Goal: Use online tool/utility: Utilize a website feature to perform a specific function

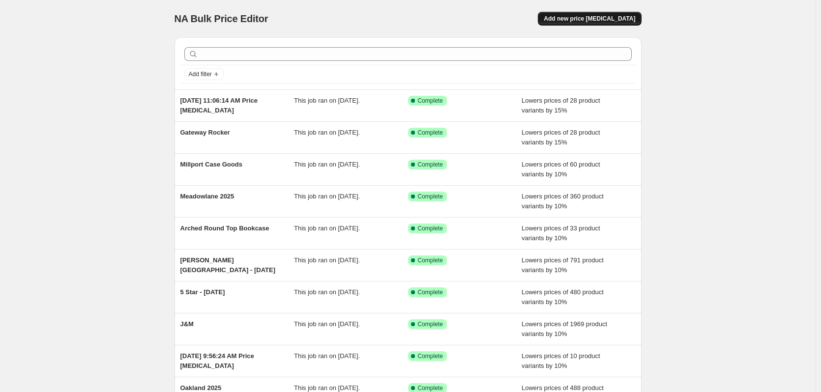
click at [578, 22] on span "Add new price [MEDICAL_DATA]" at bounding box center [589, 19] width 91 height 8
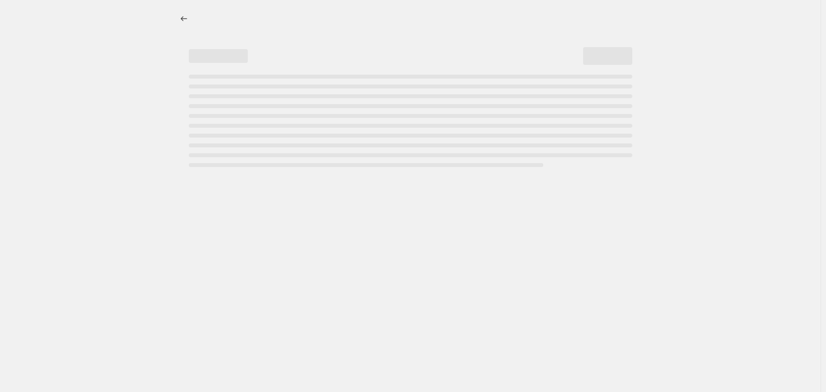
select select "percentage"
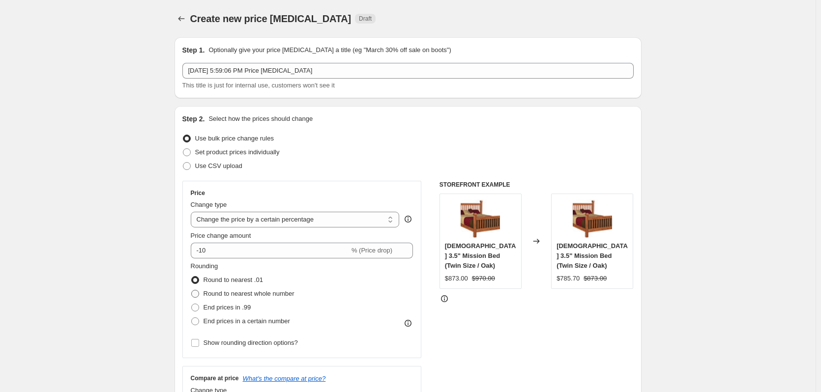
click at [279, 293] on span "Round to nearest whole number" at bounding box center [249, 293] width 91 height 7
click at [192, 291] on input "Round to nearest whole number" at bounding box center [191, 290] width 0 height 0
radio input "true"
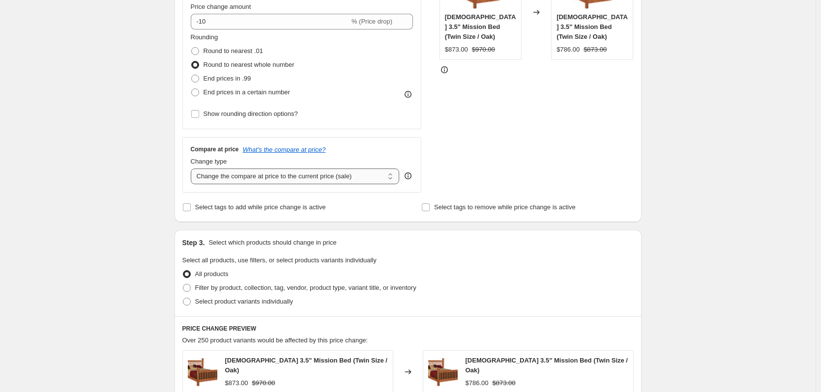
scroll to position [246, 0]
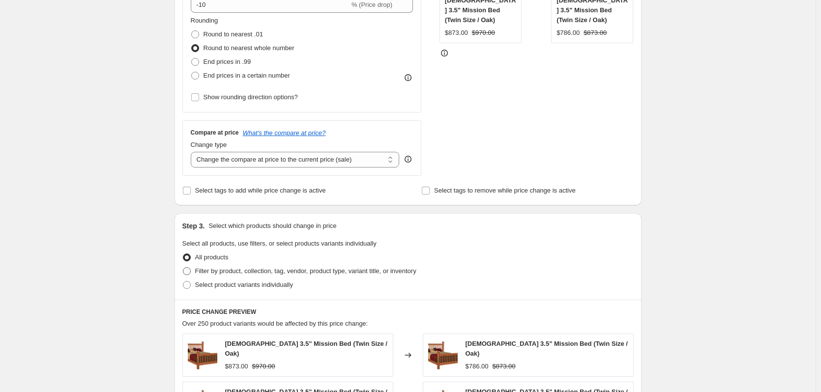
click at [316, 272] on span "Filter by product, collection, tag, vendor, product type, variant title, or inv…" at bounding box center [305, 271] width 221 height 7
click at [183, 268] on input "Filter by product, collection, tag, vendor, product type, variant title, or inv…" at bounding box center [183, 268] width 0 height 0
radio input "true"
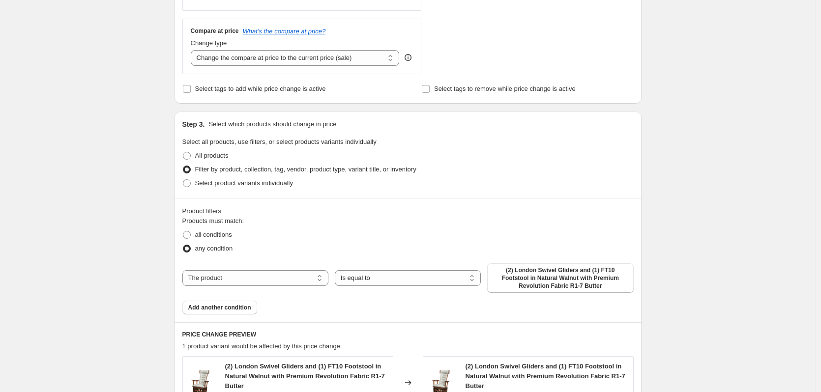
scroll to position [393, 0]
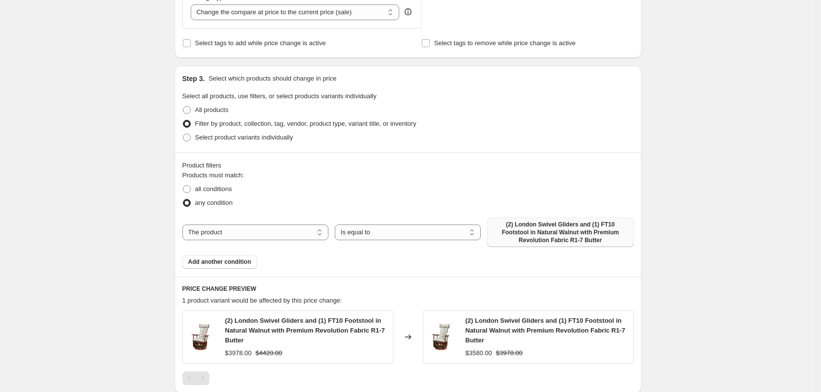
click at [504, 234] on span "(2) London Swivel Gliders and (1) FT10 Footstool in Natural Walnut with Premium…" at bounding box center [560, 233] width 134 height 24
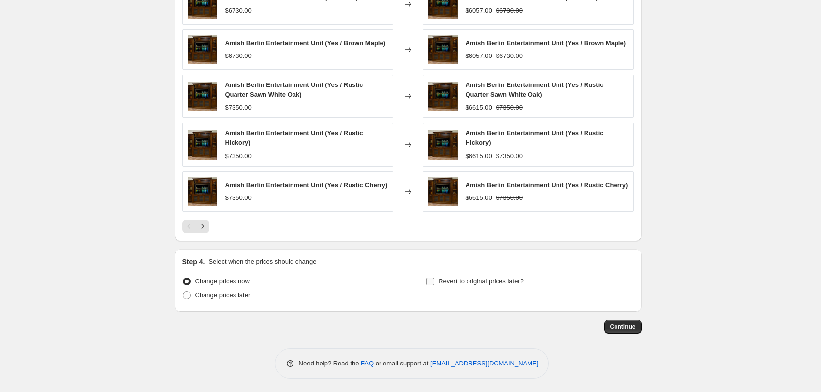
scroll to position [708, 0]
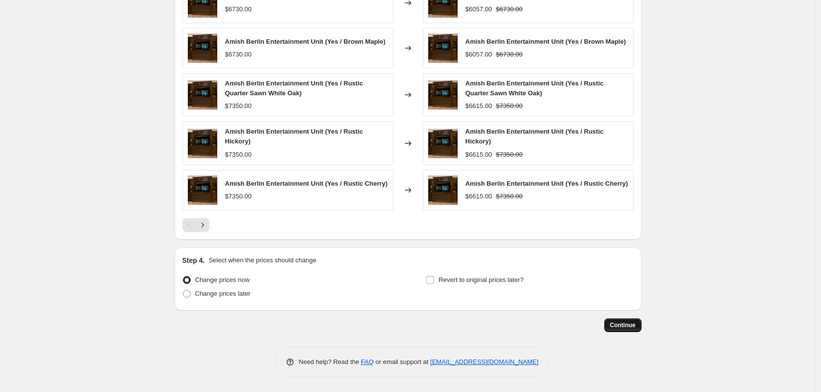
click at [632, 329] on button "Continue" at bounding box center [622, 326] width 37 height 14
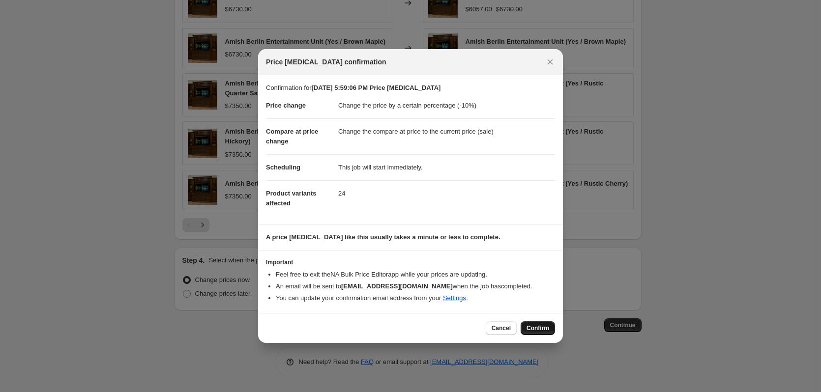
click at [540, 333] on button "Confirm" at bounding box center [538, 329] width 34 height 14
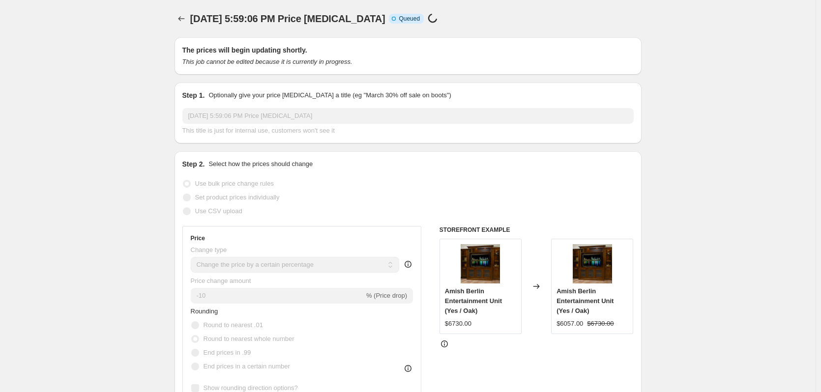
select select "percentage"
